Goal: Register for event/course

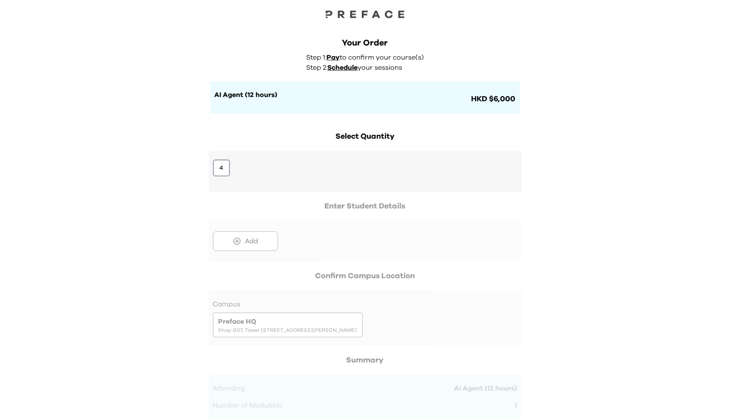
scroll to position [20, 0]
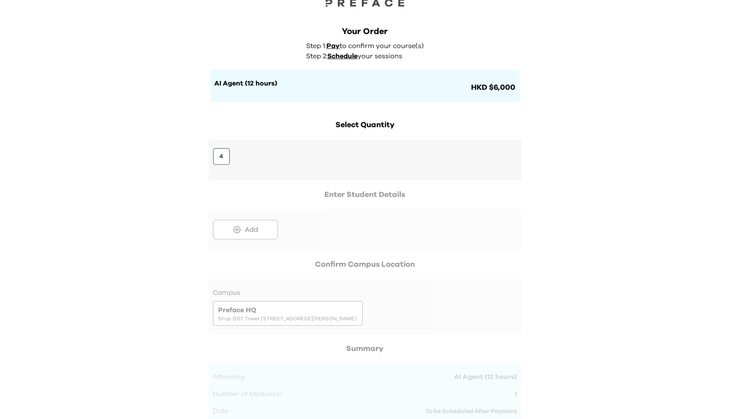
click at [312, 138] on div "Select Quantity 4" at bounding box center [365, 149] width 313 height 61
click at [217, 162] on button "4" at bounding box center [221, 156] width 17 height 17
click at [247, 225] on div at bounding box center [365, 219] width 313 height 61
click at [255, 265] on h2 "Confirm Campus Location" at bounding box center [365, 264] width 313 height 12
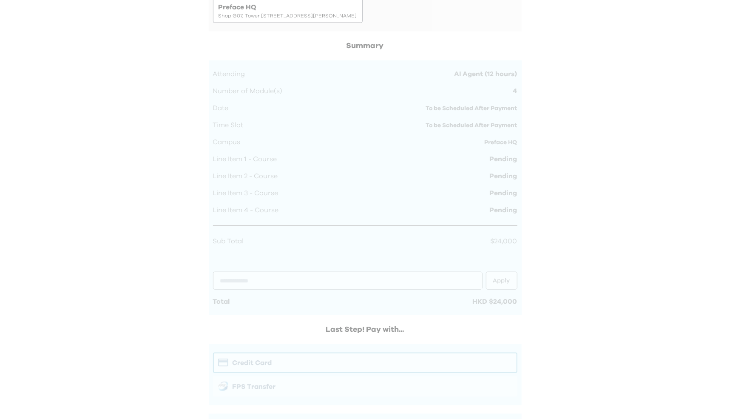
scroll to position [0, 0]
